Goal: Task Accomplishment & Management: Use online tool/utility

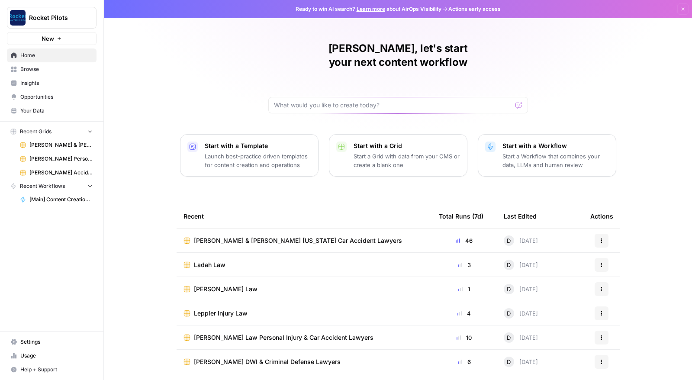
click at [30, 67] on span "Browse" at bounding box center [56, 69] width 72 height 8
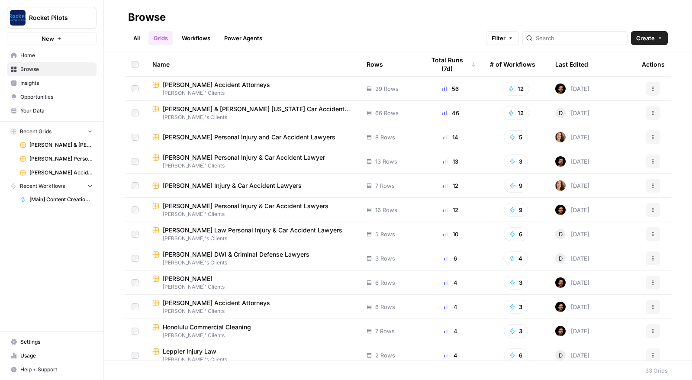
click at [222, 109] on span "[PERSON_NAME] & [PERSON_NAME] [US_STATE] Car Accident Lawyers" at bounding box center [258, 109] width 190 height 9
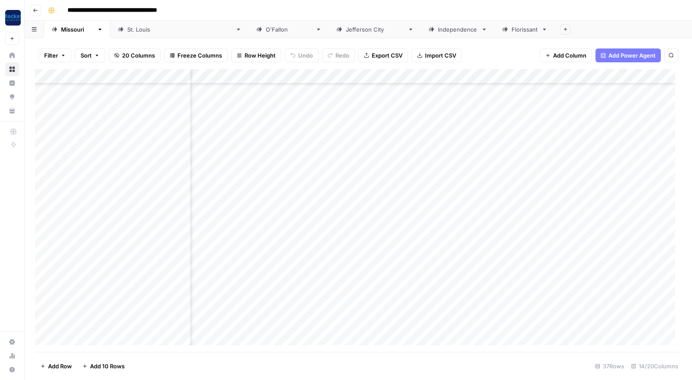
scroll to position [142, 425]
click at [589, 301] on div "Add Column" at bounding box center [358, 210] width 647 height 283
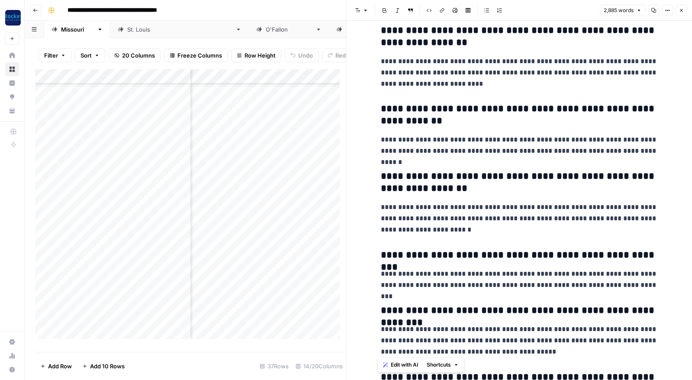
scroll to position [4363, 0]
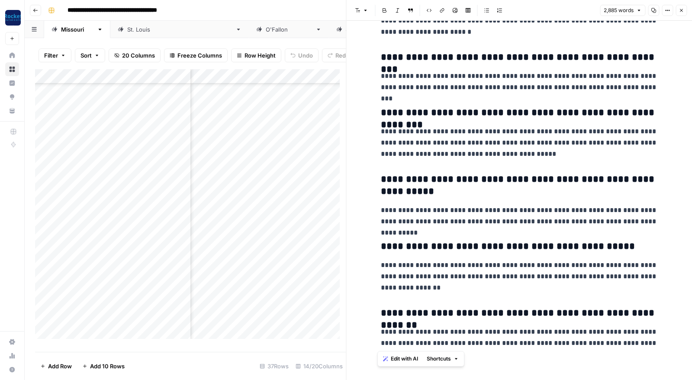
drag, startPoint x: 380, startPoint y: 44, endPoint x: 670, endPoint y: 347, distance: 419.6
copy div "**********"
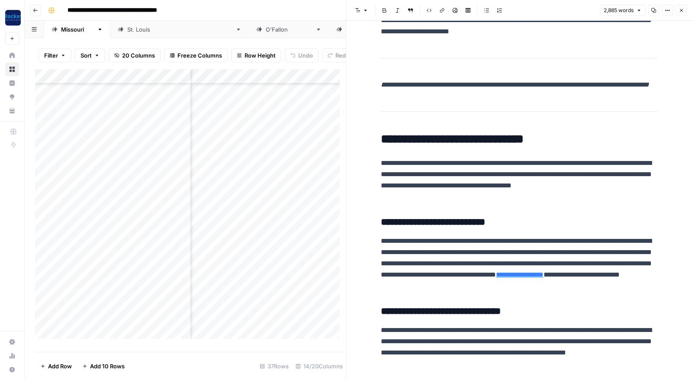
scroll to position [1569, 0]
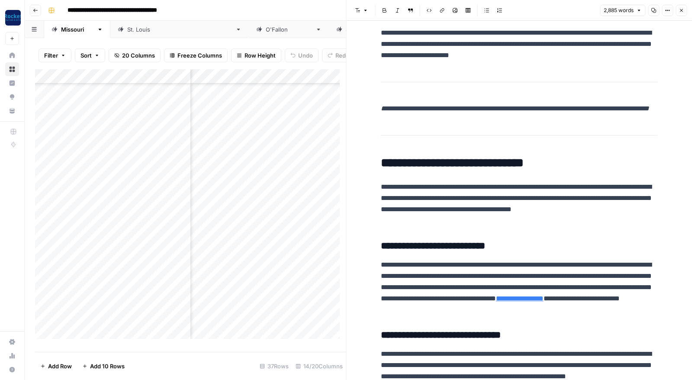
click at [684, 9] on icon "button" at bounding box center [681, 10] width 5 height 5
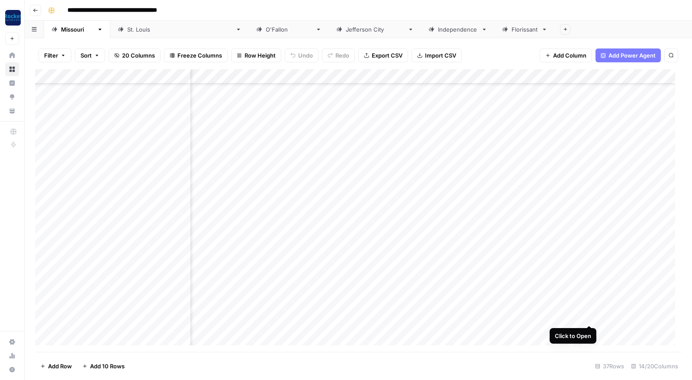
click at [589, 315] on div "Add Column" at bounding box center [358, 210] width 647 height 283
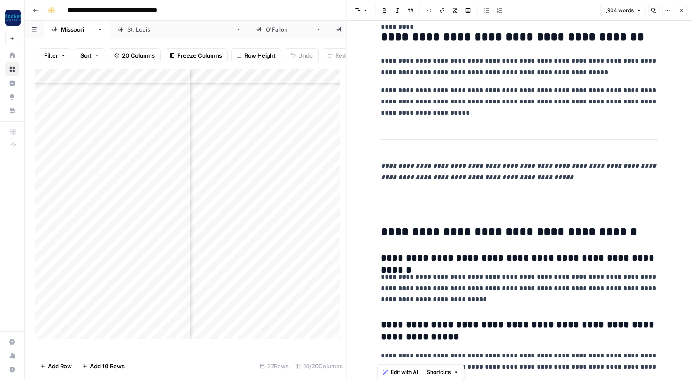
scroll to position [3187, 0]
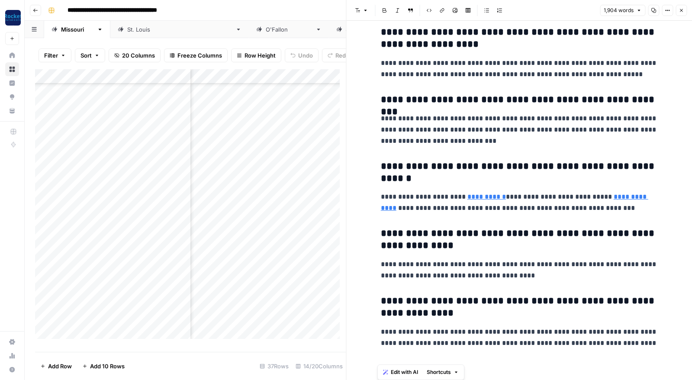
drag, startPoint x: 380, startPoint y: 47, endPoint x: 648, endPoint y: 350, distance: 404.4
copy div "**********"
click at [682, 9] on icon "button" at bounding box center [681, 10] width 5 height 5
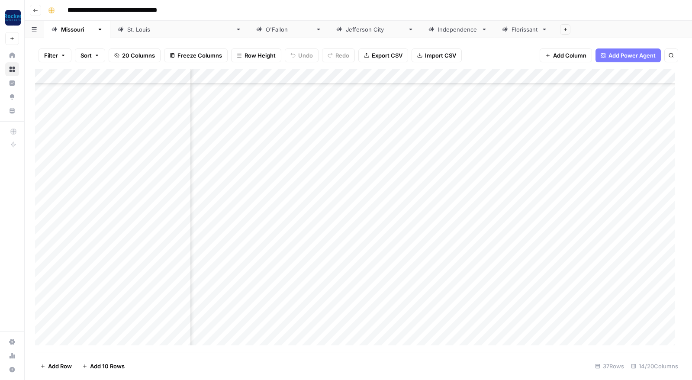
click at [589, 330] on div "Add Column" at bounding box center [358, 210] width 647 height 283
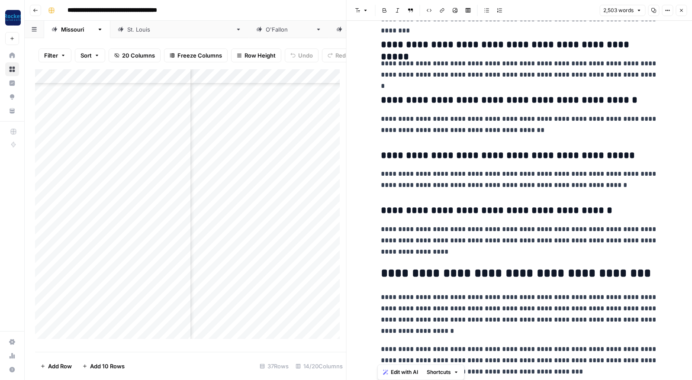
scroll to position [4031, 0]
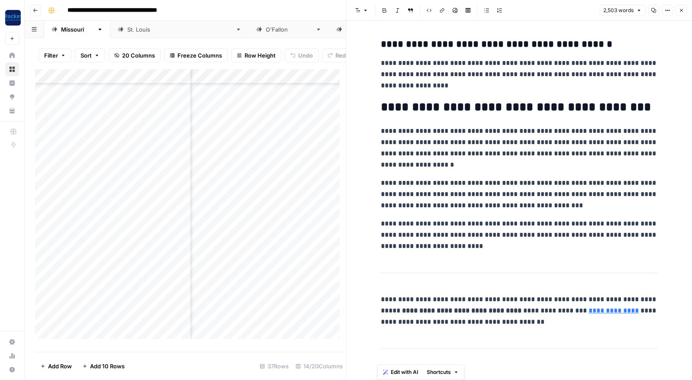
drag, startPoint x: 376, startPoint y: 45, endPoint x: 613, endPoint y: 339, distance: 377.3
copy div "**********"
click at [682, 10] on icon "button" at bounding box center [681, 10] width 3 height 3
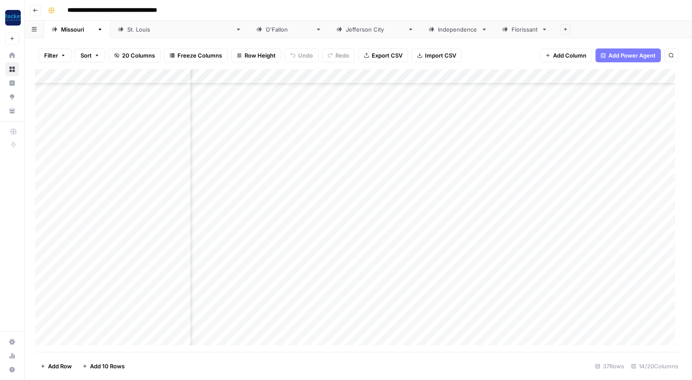
scroll to position [297, 425]
click at [577, 278] on div "Add Column" at bounding box center [358, 210] width 647 height 283
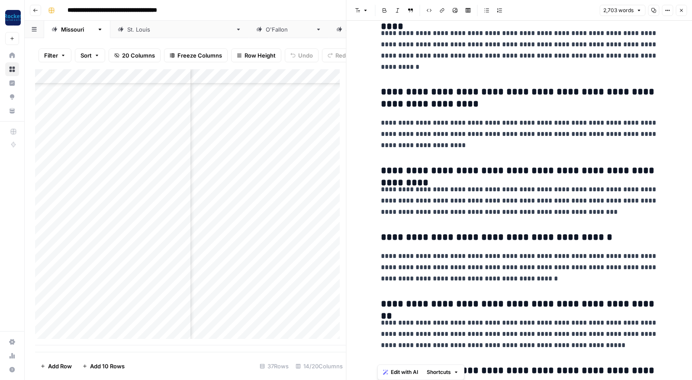
scroll to position [4090, 0]
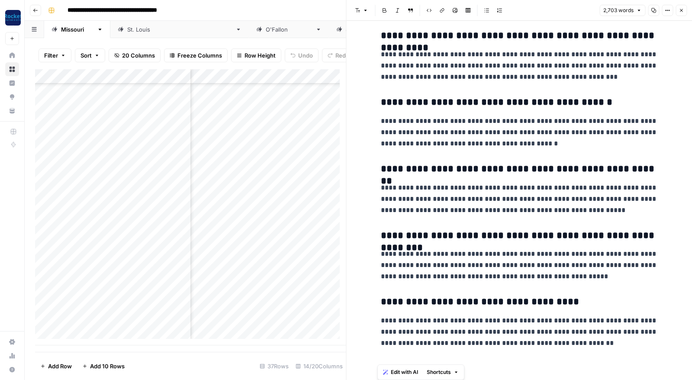
drag, startPoint x: 378, startPoint y: 47, endPoint x: 612, endPoint y: 349, distance: 381.8
copy div "**********"
click at [682, 10] on icon "button" at bounding box center [681, 10] width 5 height 5
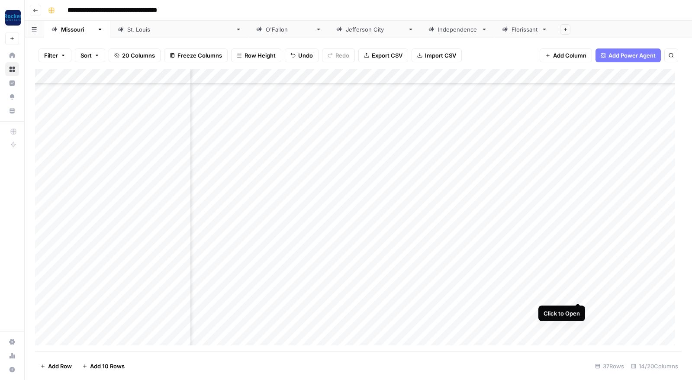
click at [578, 294] on div "Add Column" at bounding box center [358, 210] width 647 height 283
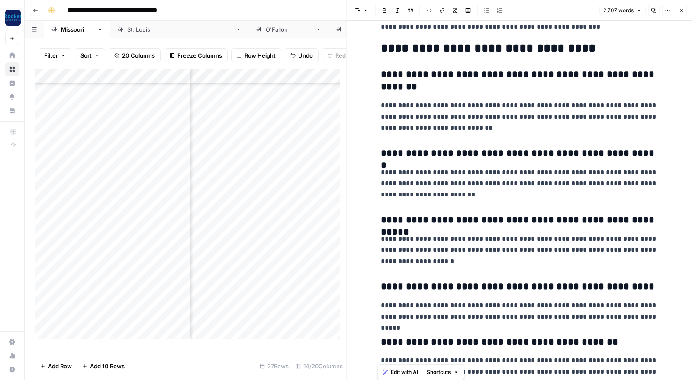
scroll to position [3590, 0]
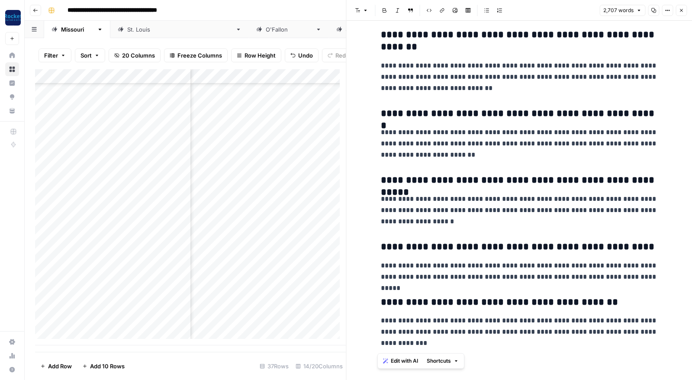
drag, startPoint x: 378, startPoint y: 79, endPoint x: 660, endPoint y: 356, distance: 394.4
copy div "**********"
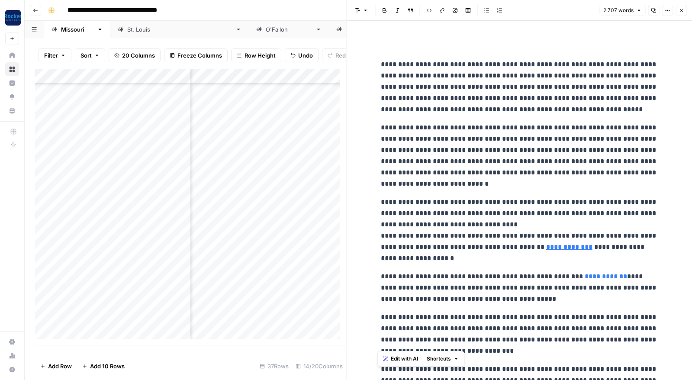
scroll to position [0, 0]
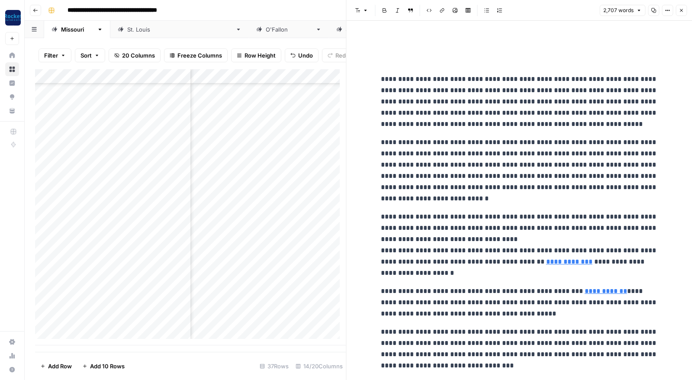
click at [134, 300] on div "Add Column" at bounding box center [190, 207] width 311 height 276
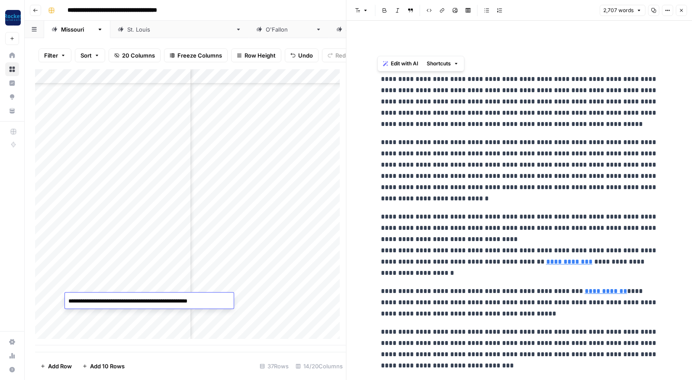
click at [133, 327] on div "Add Column" at bounding box center [190, 207] width 311 height 276
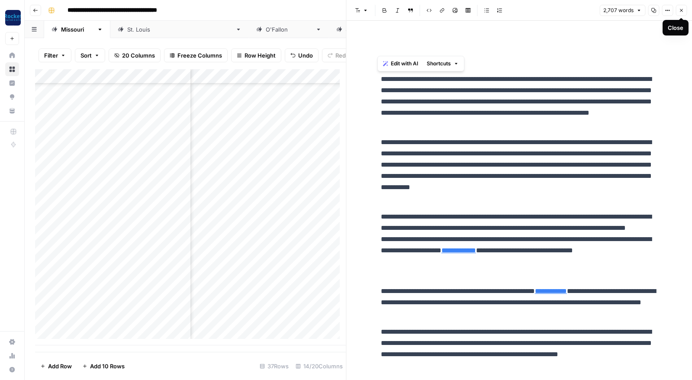
click at [682, 11] on icon "button" at bounding box center [681, 10] width 5 height 5
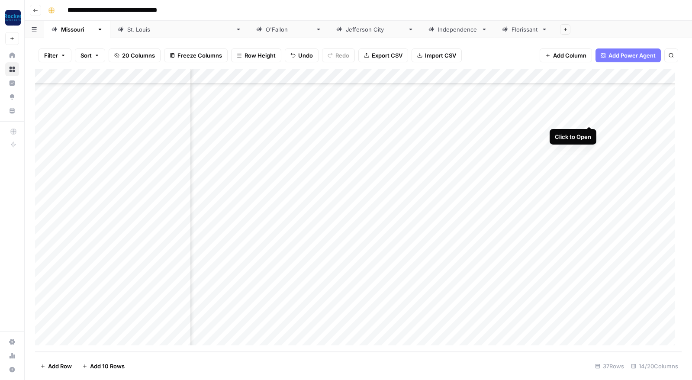
click at [589, 116] on div "Add Column" at bounding box center [358, 210] width 647 height 283
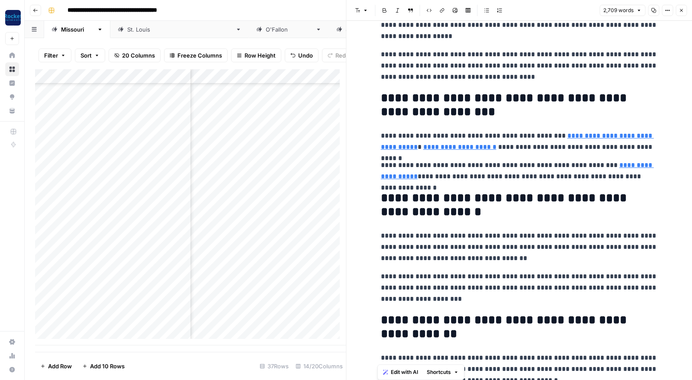
scroll to position [4373, 0]
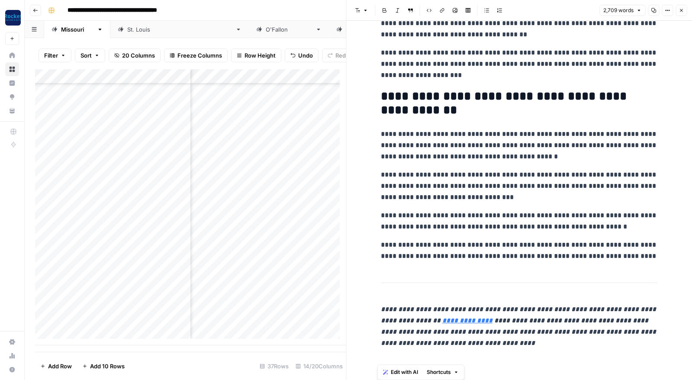
drag, startPoint x: 379, startPoint y: 47, endPoint x: 648, endPoint y: 361, distance: 413.3
copy div "**********"
click at [682, 8] on icon "button" at bounding box center [681, 10] width 5 height 5
